Goal: Find specific page/section

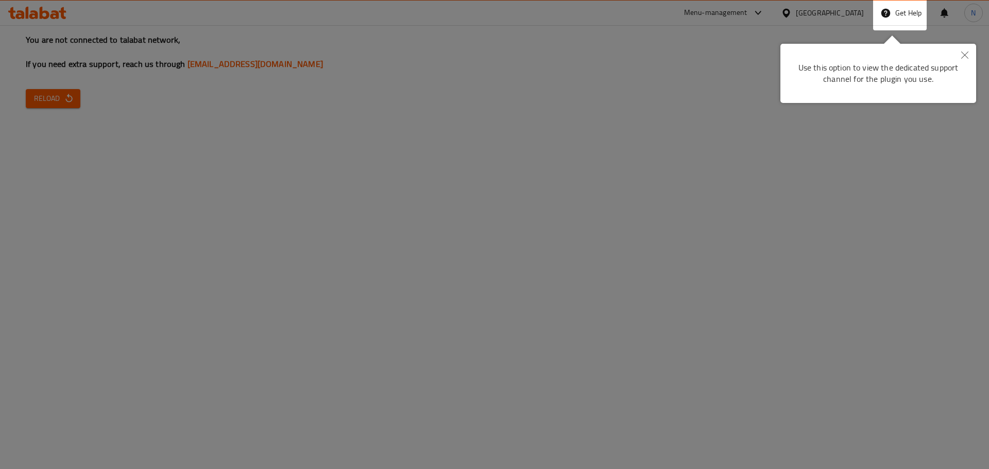
click at [963, 57] on icon "Close" at bounding box center [964, 54] width 7 height 7
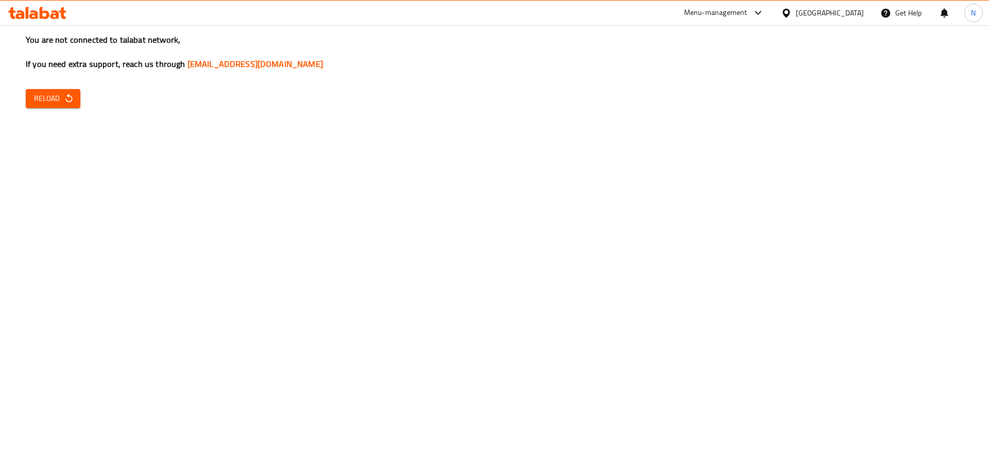
click at [859, 12] on div "[GEOGRAPHIC_DATA]" at bounding box center [830, 12] width 68 height 11
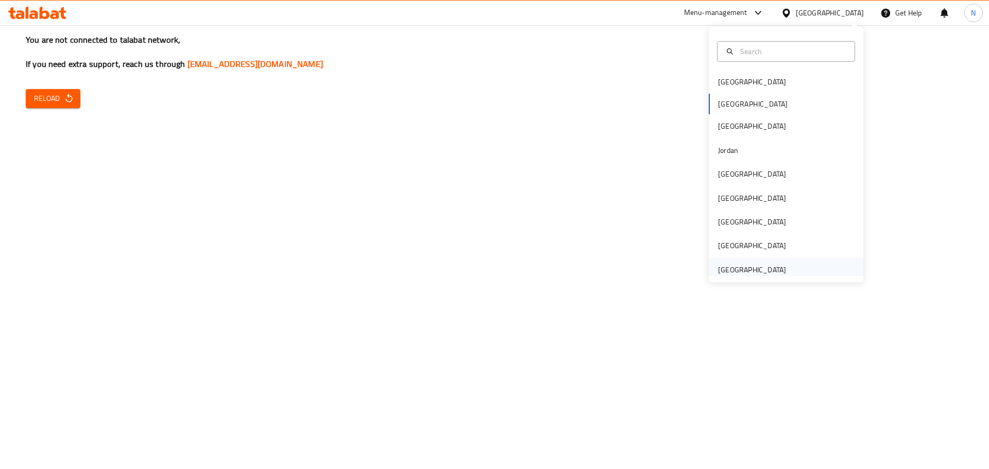
click at [780, 273] on div "[GEOGRAPHIC_DATA]" at bounding box center [752, 270] width 84 height 24
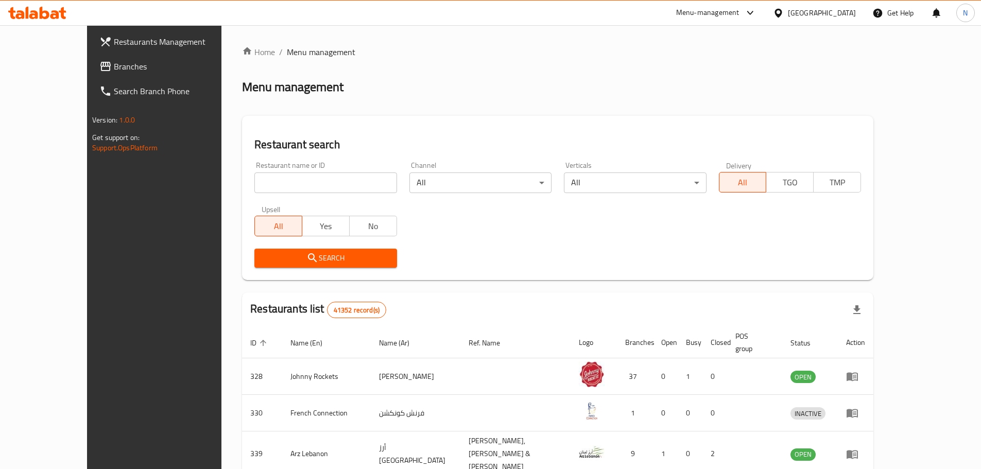
click at [637, 104] on div "Home / Menu management Menu management Restaurant search Restaurant name or ID …" at bounding box center [557, 399] width 631 height 706
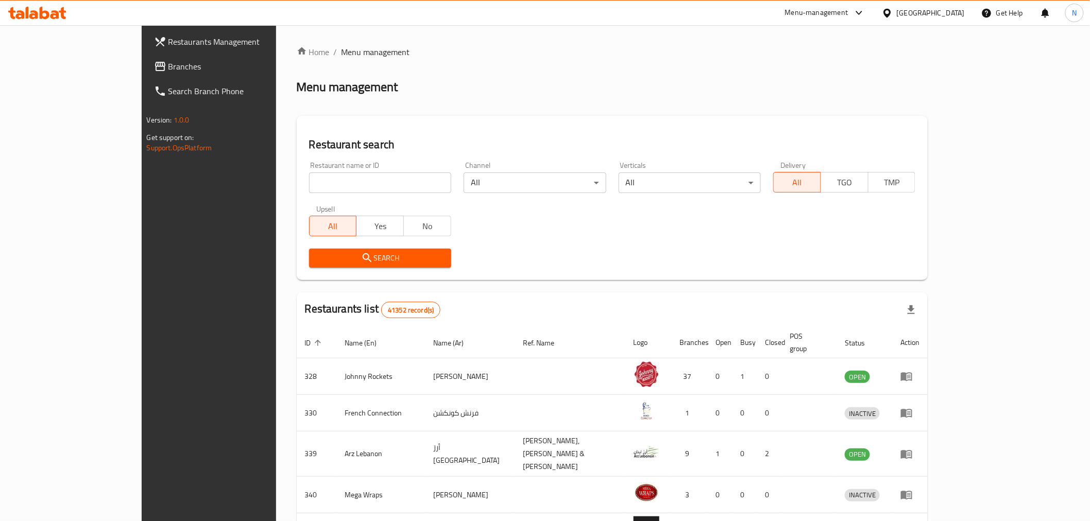
click at [833, 14] on div "Menu-management" at bounding box center [816, 13] width 63 height 12
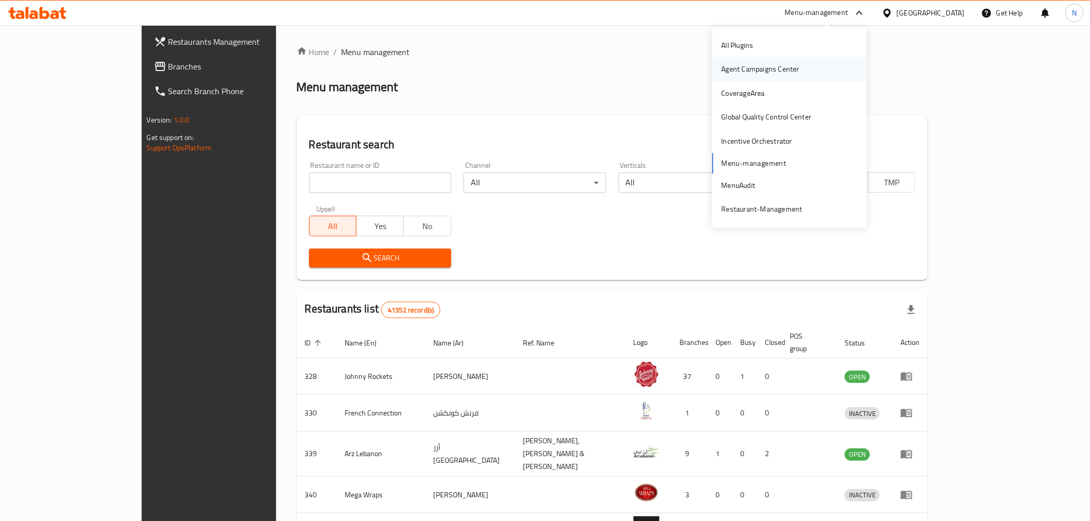
click at [787, 70] on div "Agent Campaigns Center" at bounding box center [761, 69] width 78 height 11
